Goal: Share content

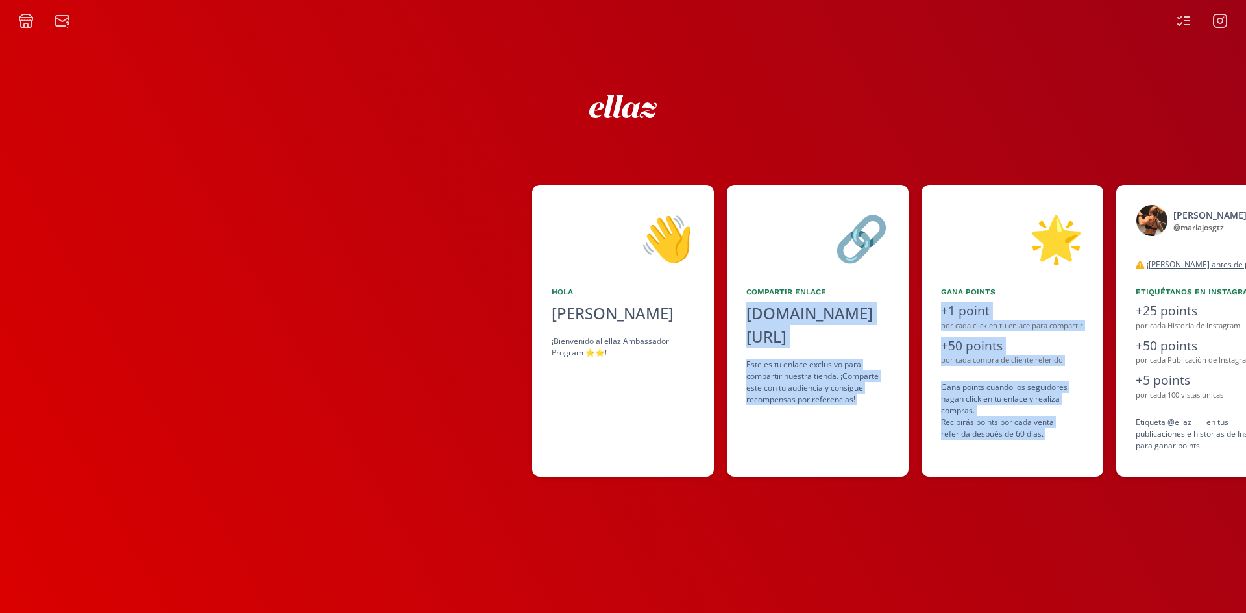
scroll to position [0, 619]
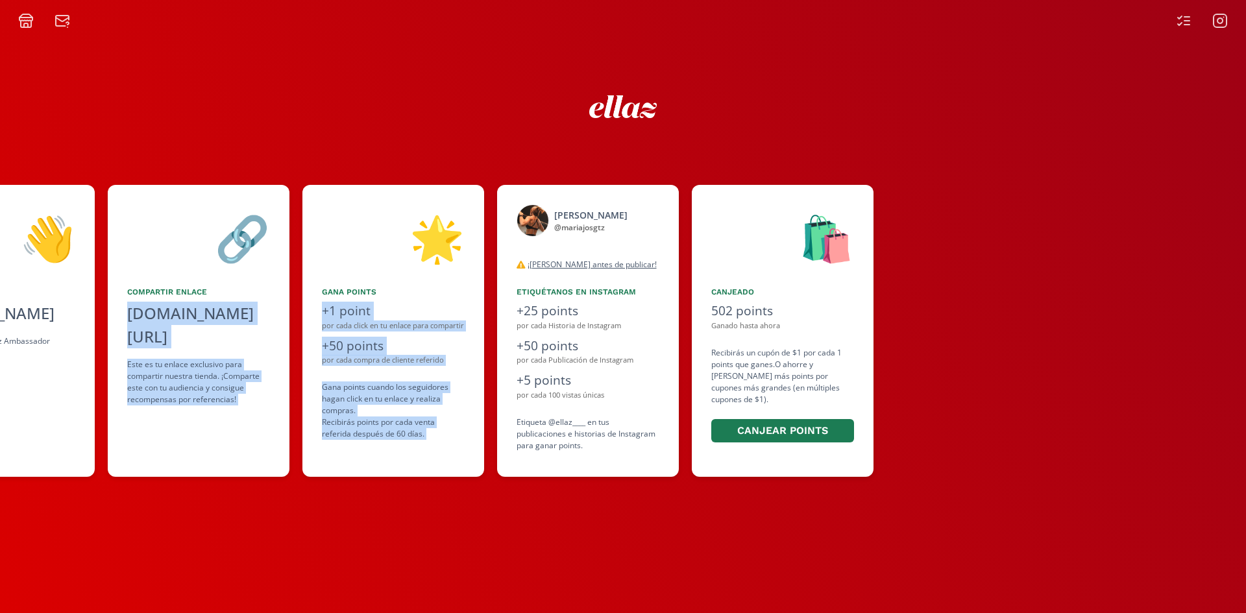
click at [31, 22] on icon at bounding box center [26, 24] width 10 height 6
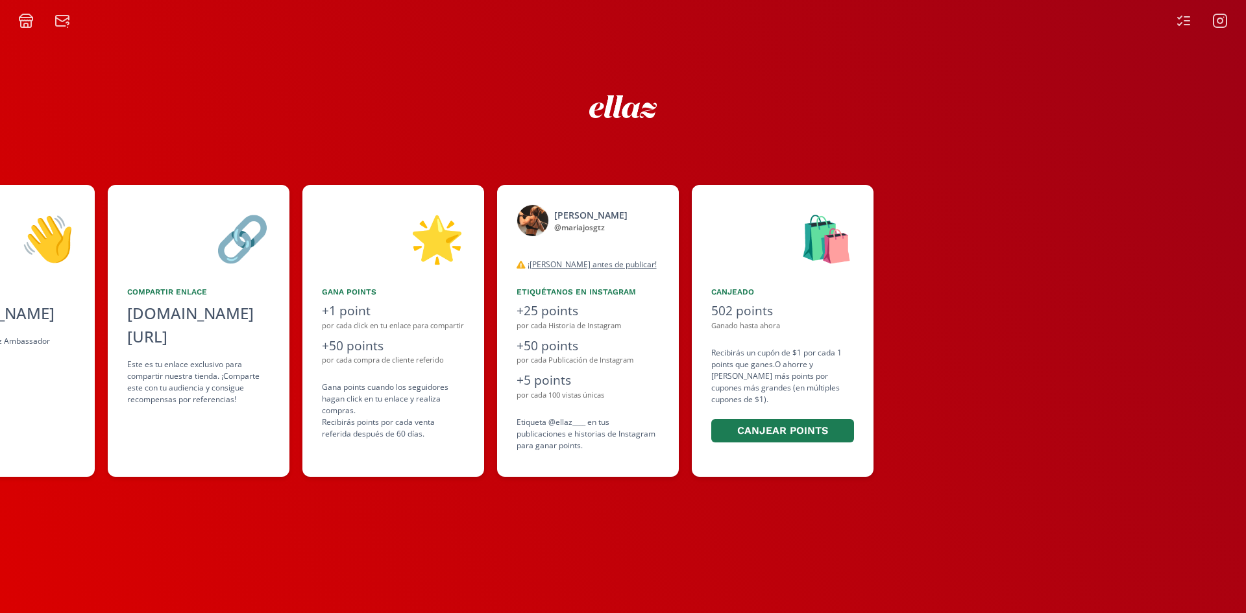
click at [1181, 30] on div "👋 [PERSON_NAME] ¡Bienvenido al ellaz Ambassador Program ⭐️⭐️! 🔗 Compartir Enlac…" at bounding box center [623, 321] width 1246 height 585
click at [1217, 26] on icon at bounding box center [1220, 21] width 16 height 16
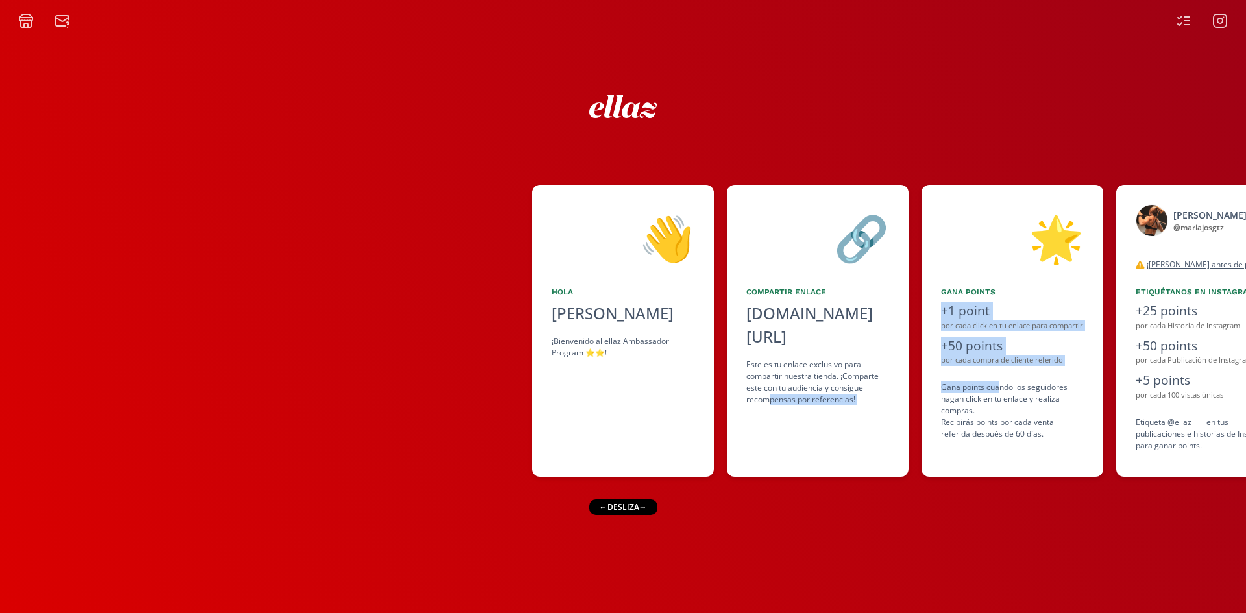
drag, startPoint x: 899, startPoint y: 389, endPoint x: 764, endPoint y: 389, distance: 135.0
click at [764, 389] on div "👋 [PERSON_NAME] ¡Bienvenido al ellaz Ambassador Program ⭐️⭐️! 🔗 Compartir Enlac…" at bounding box center [623, 330] width 1246 height 305
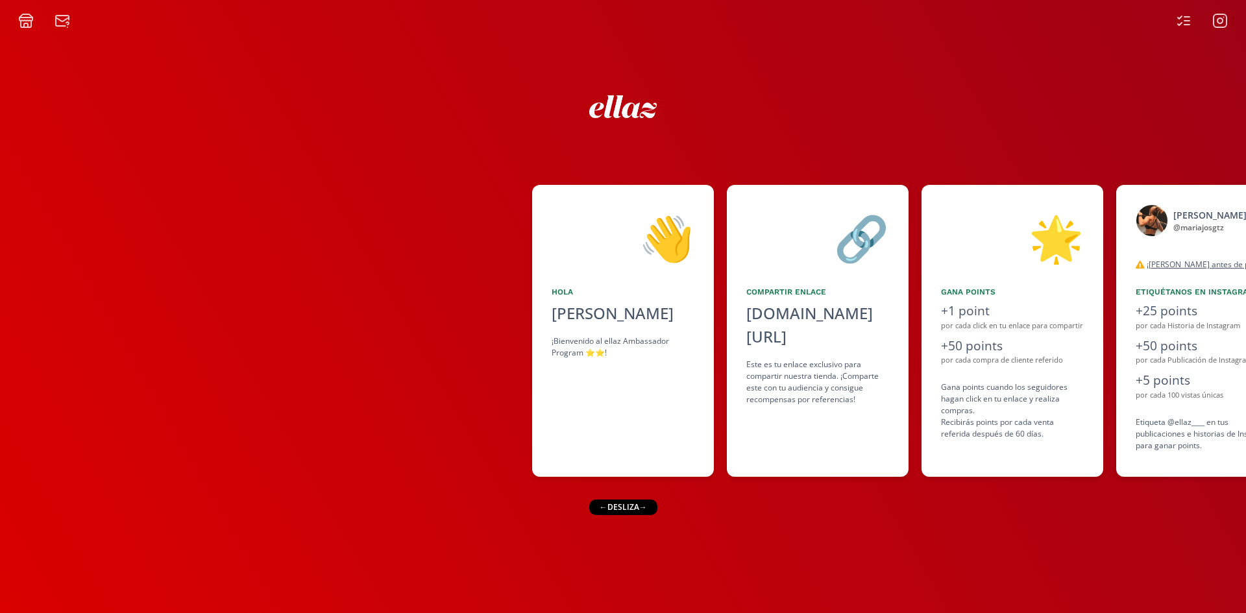
drag, startPoint x: 354, startPoint y: 328, endPoint x: 354, endPoint y: 315, distance: 13.0
click at [354, 328] on div at bounding box center [266, 331] width 532 height 292
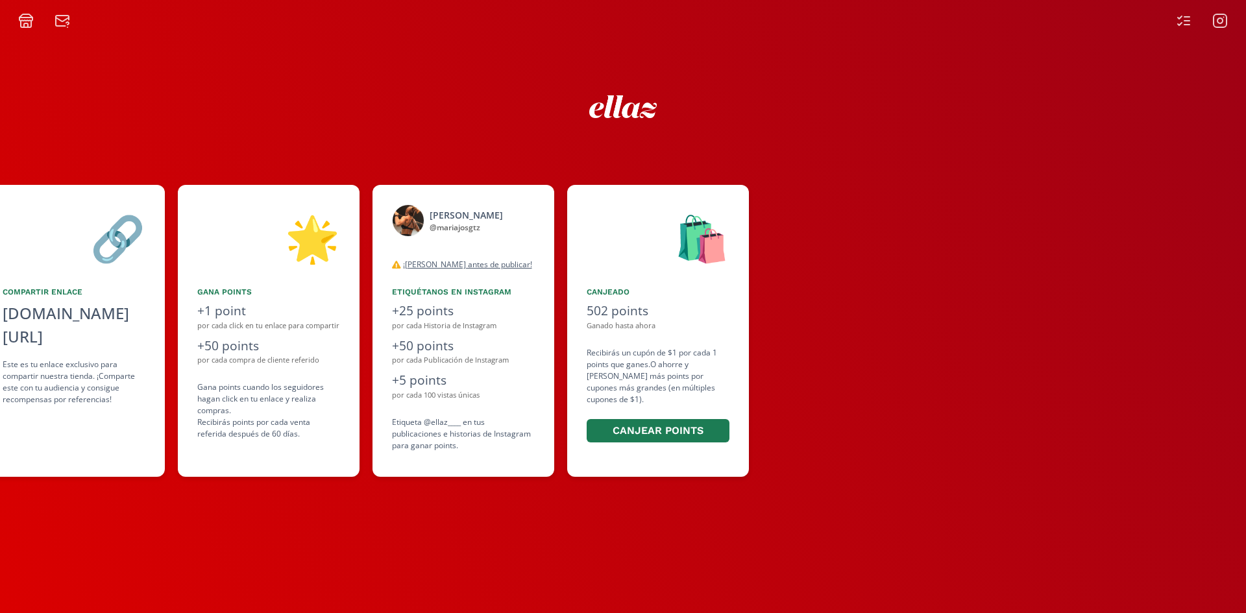
scroll to position [0, 755]
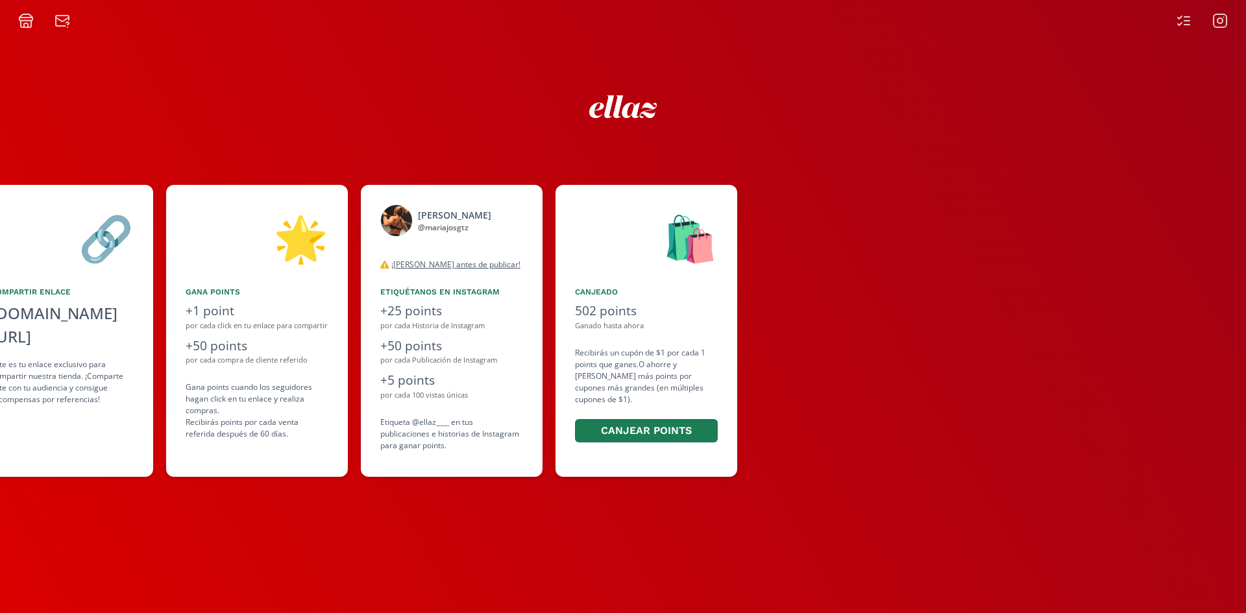
drag, startPoint x: 485, startPoint y: 235, endPoint x: 365, endPoint y: 237, distance: 120.1
click at [365, 237] on div "👋 [PERSON_NAME] ¡Bienvenido al ellaz Ambassador Program ⭐️⭐️! 🔗 Compartir Enlac…" at bounding box center [623, 330] width 1246 height 305
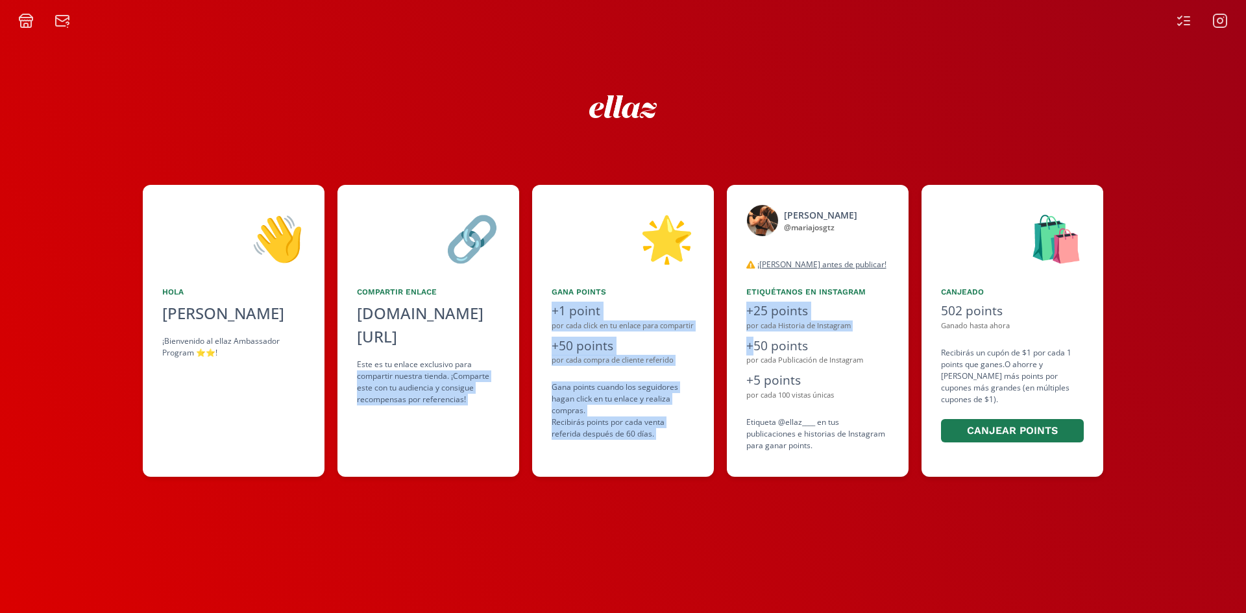
scroll to position [0, 378]
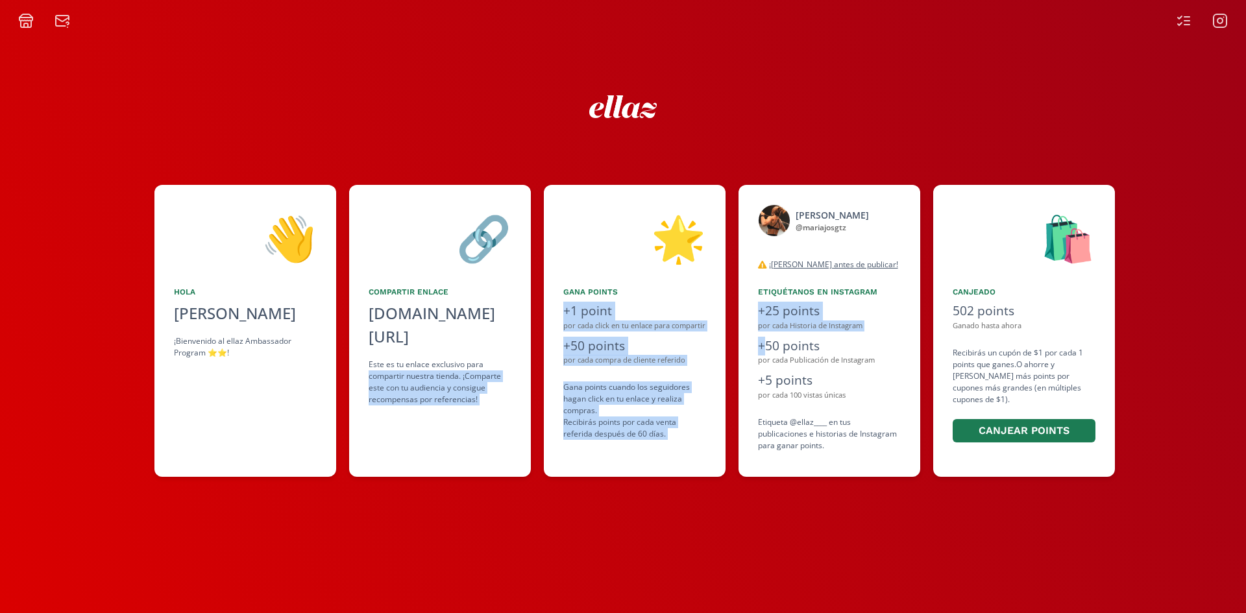
drag, startPoint x: 418, startPoint y: 333, endPoint x: 491, endPoint y: 340, distance: 73.0
click at [491, 340] on div "👋 [PERSON_NAME] ¡Bienvenido al ellaz Ambassador Program ⭐️⭐️! 🔗 Compartir Enlac…" at bounding box center [623, 330] width 1246 height 305
click at [637, 258] on div "🌟" at bounding box center [634, 237] width 143 height 66
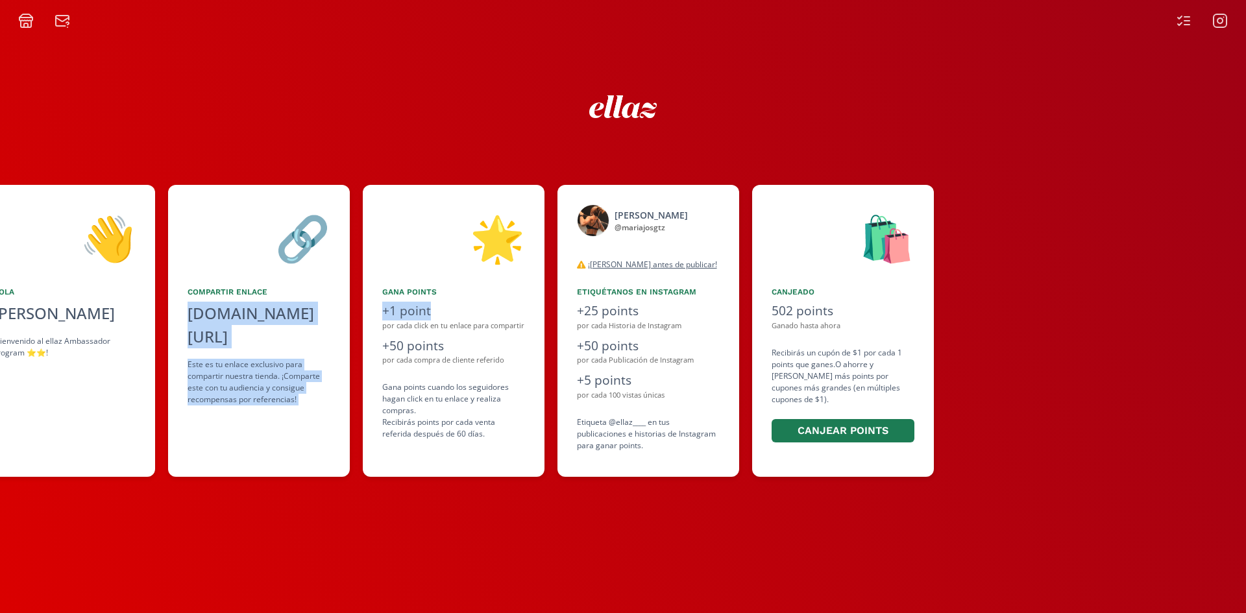
scroll to position [0, 561]
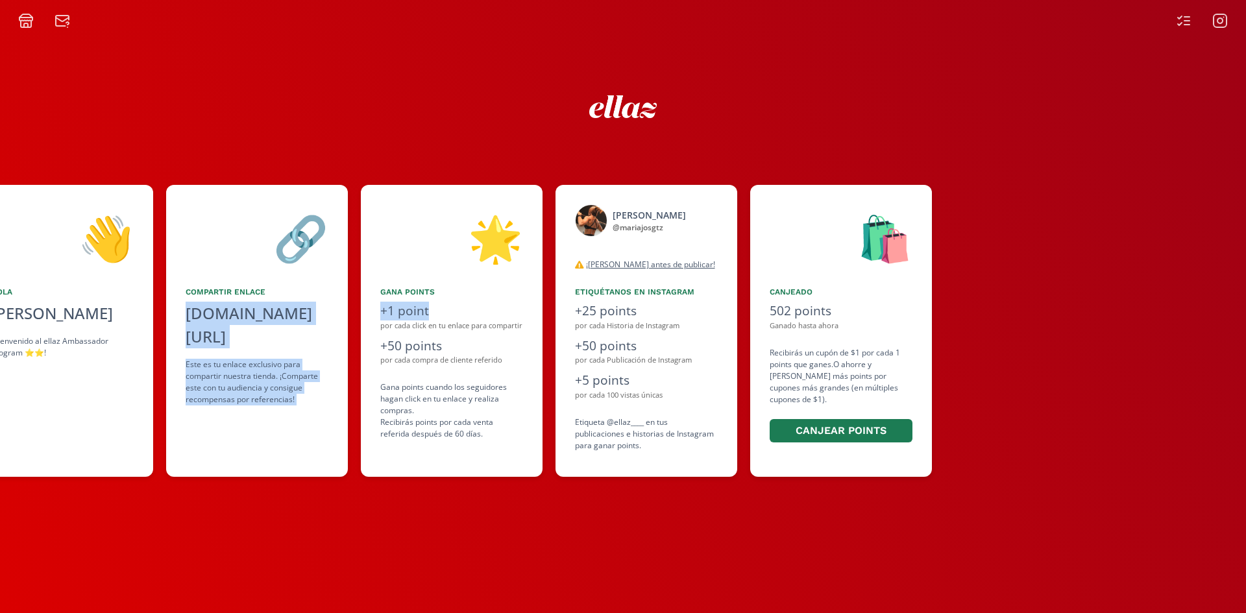
drag, startPoint x: 512, startPoint y: 298, endPoint x: 451, endPoint y: 301, distance: 61.1
click at [451, 301] on div "👋 [PERSON_NAME] ¡Bienvenido al ellaz Ambassador Program ⭐️⭐️! 🔗 Compartir Enlac…" at bounding box center [623, 330] width 1246 height 305
click at [831, 80] on div at bounding box center [623, 103] width 779 height 53
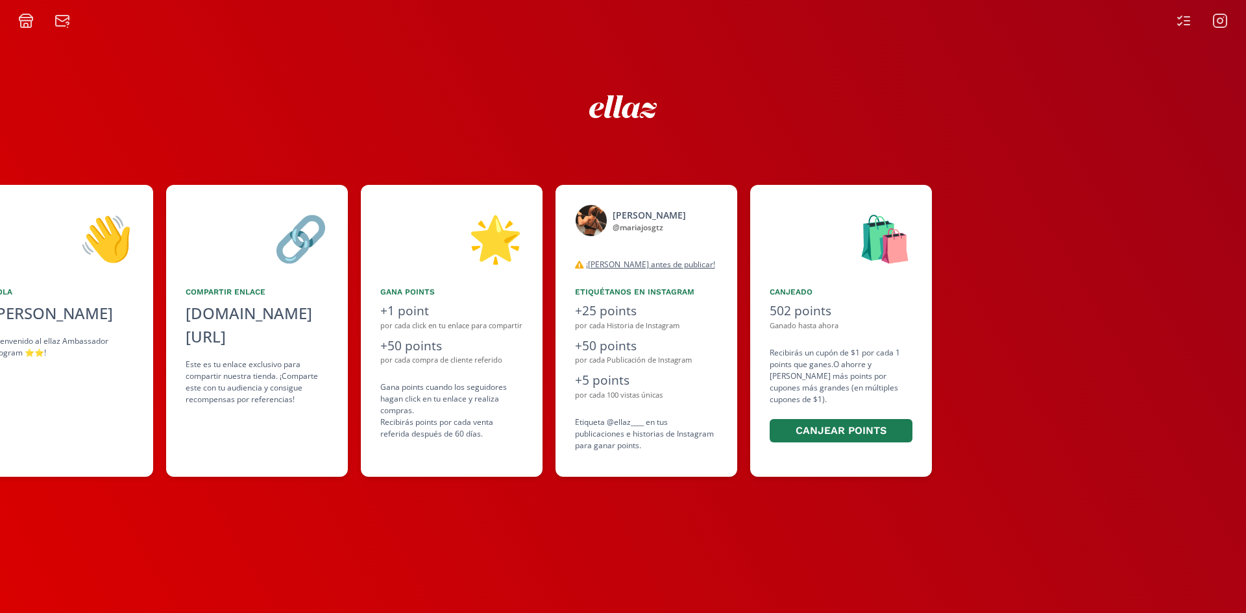
click at [831, 80] on div at bounding box center [623, 103] width 779 height 53
